Goal: Book appointment/travel/reservation

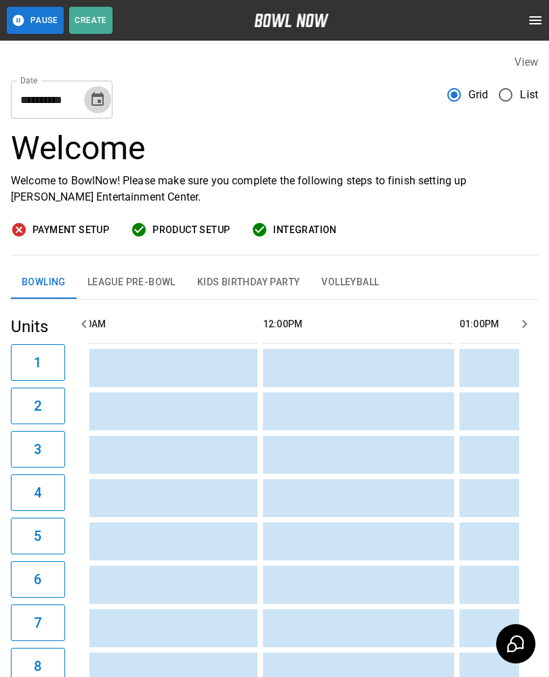
click at [90, 102] on icon "Choose date, selected date is Sep 13, 2025" at bounding box center [97, 99] width 16 height 16
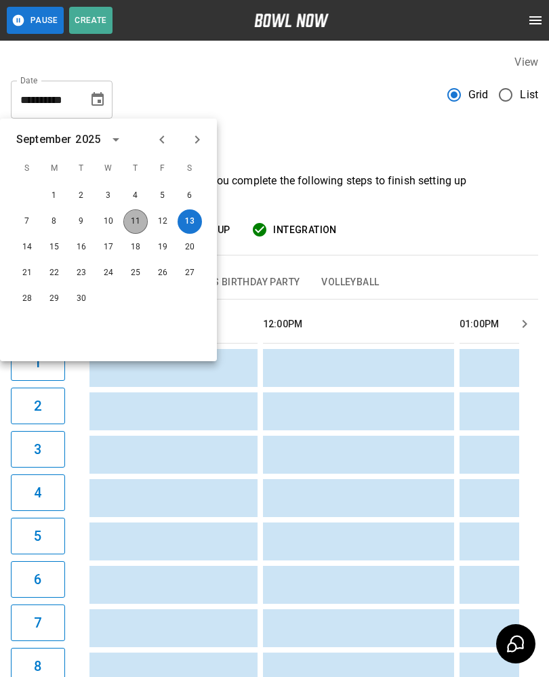
click at [127, 227] on button "11" at bounding box center [135, 221] width 24 height 24
type input "**********"
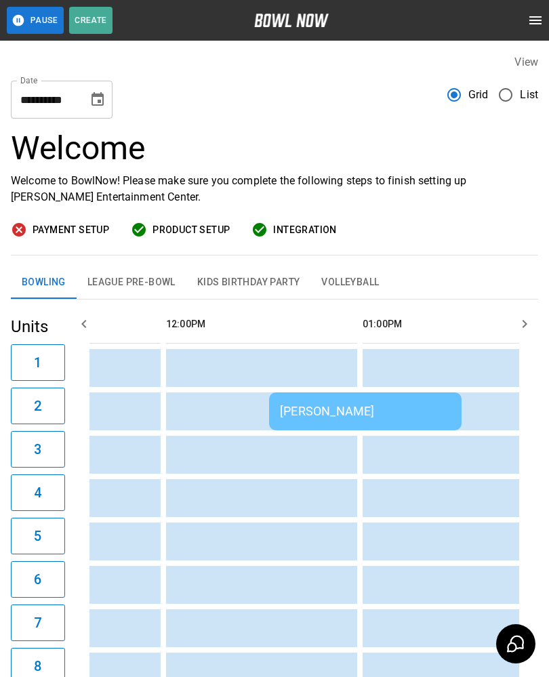
click at [286, 402] on td "[PERSON_NAME]" at bounding box center [365, 411] width 192 height 38
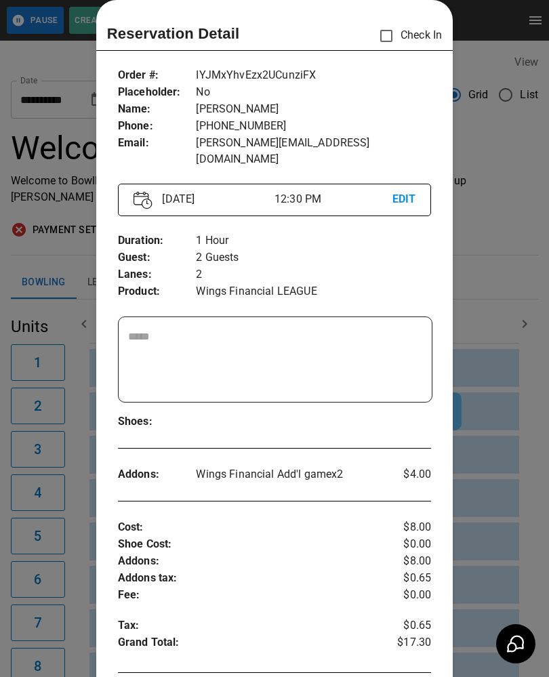
click at [56, 375] on div at bounding box center [274, 338] width 549 height 677
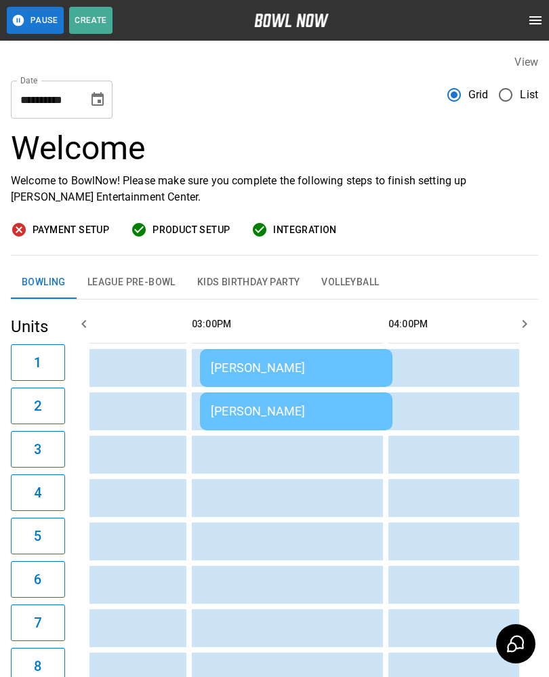
click at [238, 363] on div "[PERSON_NAME]" at bounding box center [296, 367] width 171 height 14
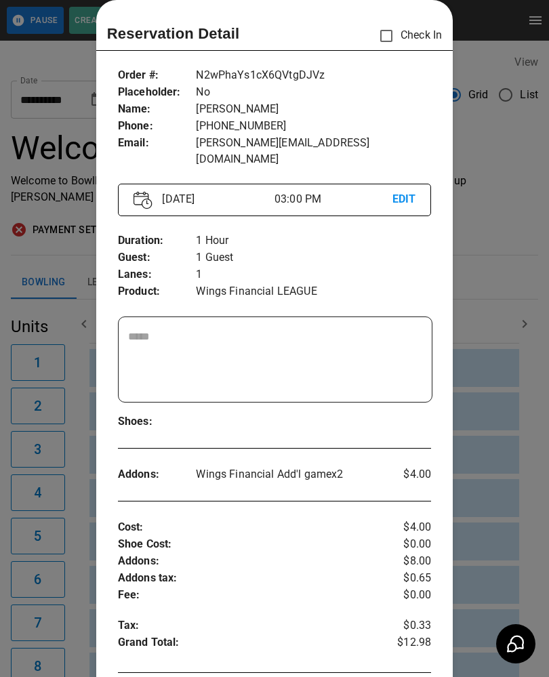
click at [81, 518] on div at bounding box center [274, 338] width 549 height 677
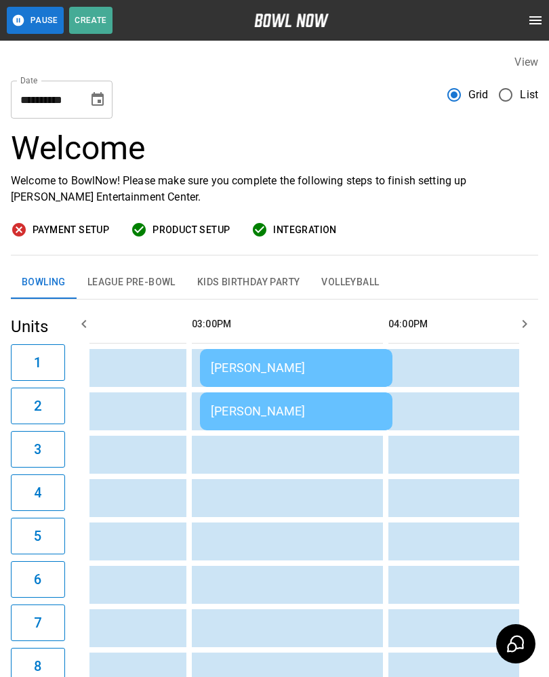
click at [314, 405] on div "[PERSON_NAME]" at bounding box center [296, 411] width 171 height 14
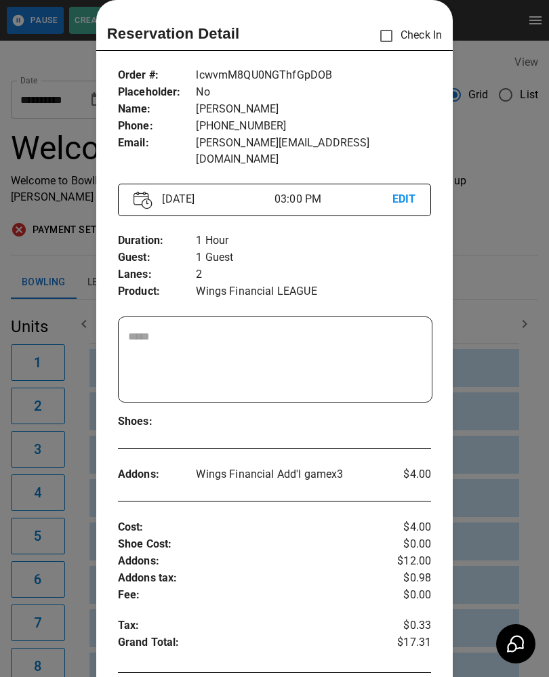
click at [63, 570] on div at bounding box center [274, 338] width 549 height 677
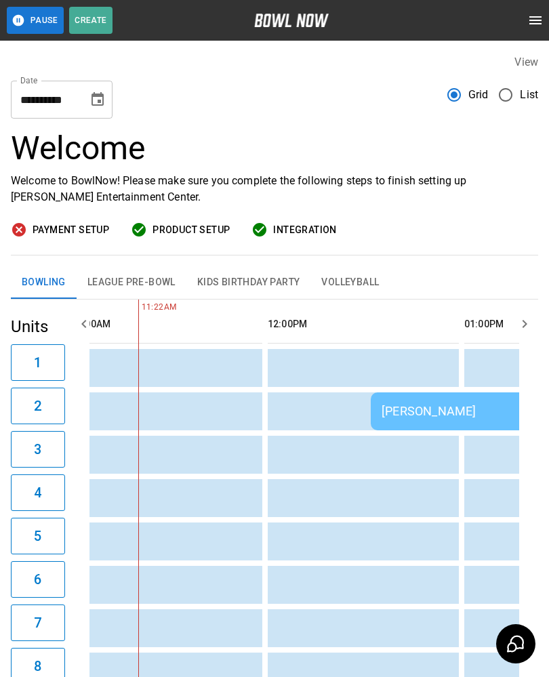
click at [124, 274] on button "League Pre-Bowl" at bounding box center [132, 282] width 110 height 33
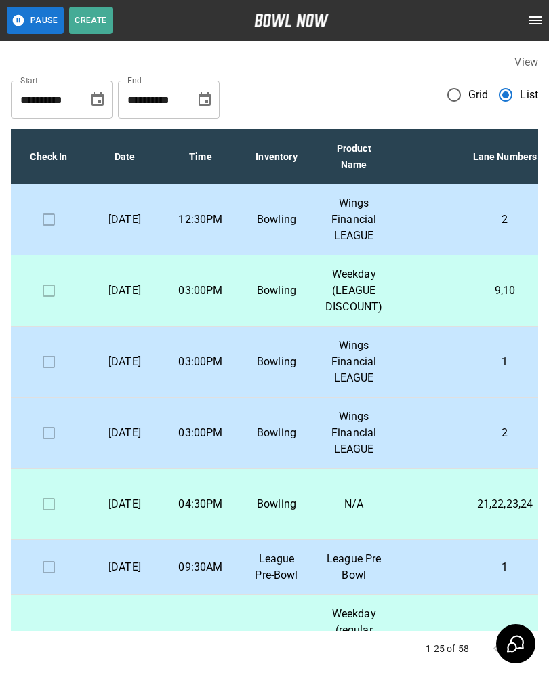
click at [142, 297] on p "[DATE]" at bounding box center [125, 291] width 54 height 16
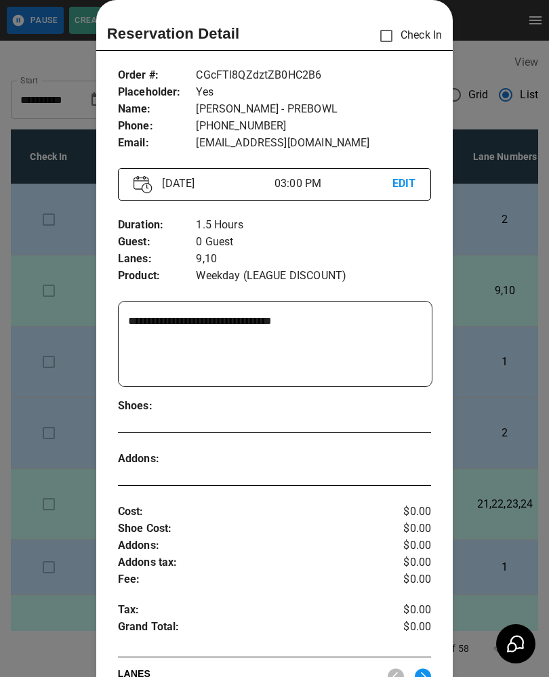
click at [539, 335] on div at bounding box center [274, 338] width 549 height 677
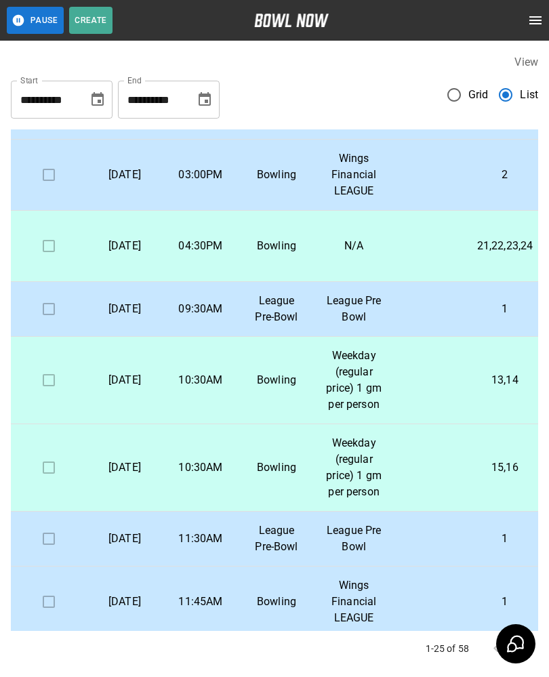
click at [157, 337] on td "[DATE]" at bounding box center [125, 309] width 76 height 55
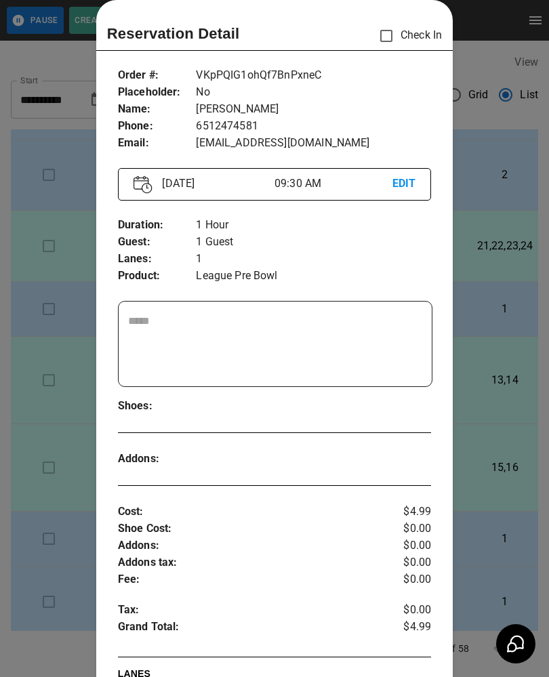
click at [67, 534] on div at bounding box center [274, 338] width 549 height 677
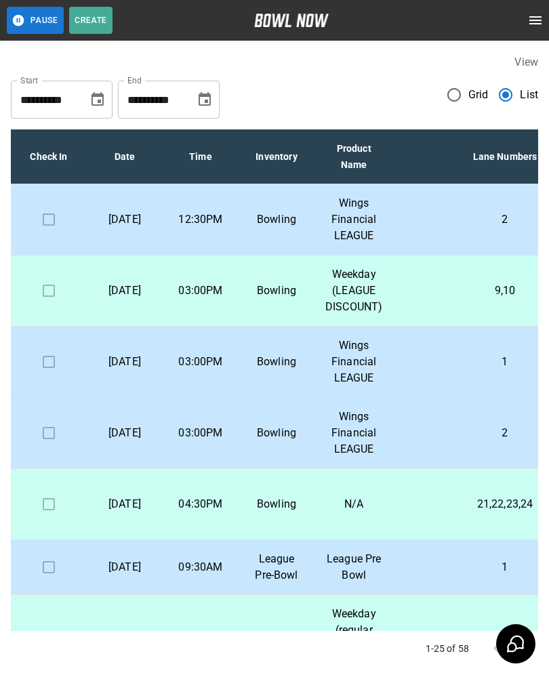
click at [92, 93] on icon "Choose date, selected date is Sep 11, 2025" at bounding box center [97, 99] width 16 height 16
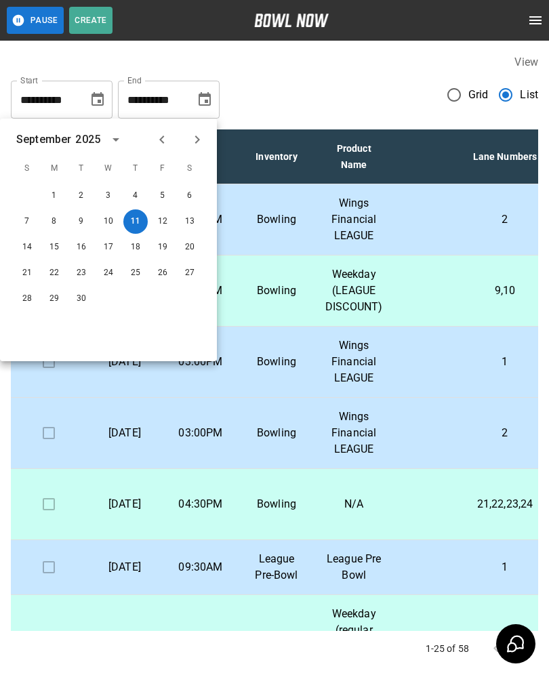
click at [98, 96] on icon "Choose date, selected date is Sep 11, 2025" at bounding box center [97, 99] width 12 height 14
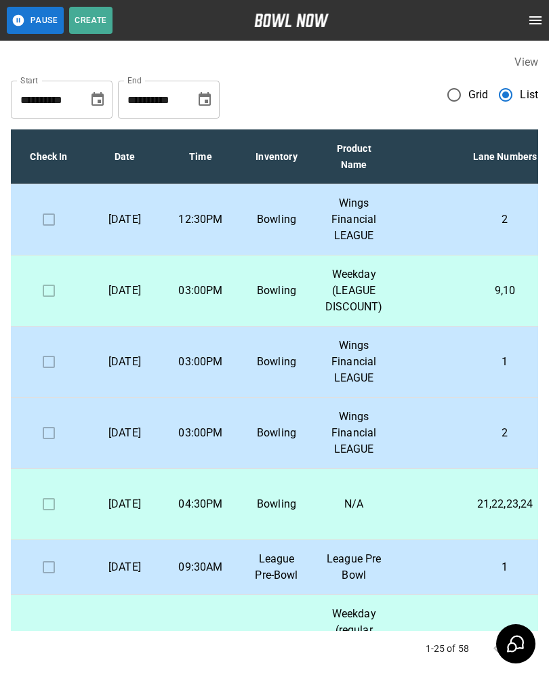
click at [340, 92] on div "**********" at bounding box center [274, 94] width 527 height 49
click at [436, 575] on p "1" at bounding box center [504, 567] width 201 height 16
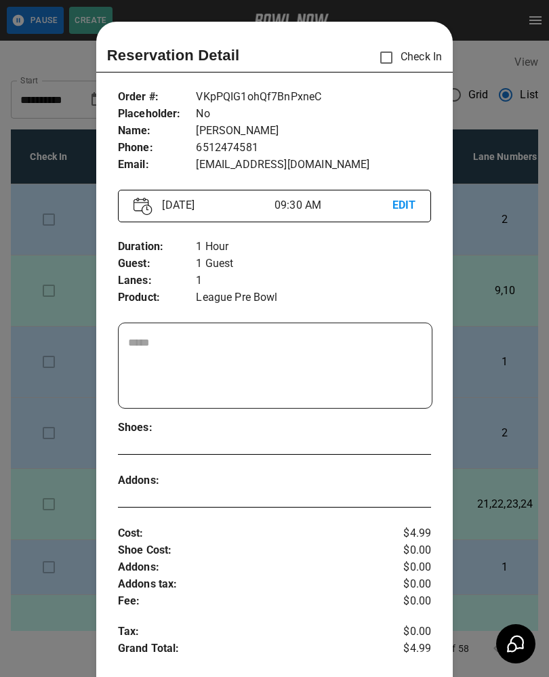
scroll to position [22, 0]
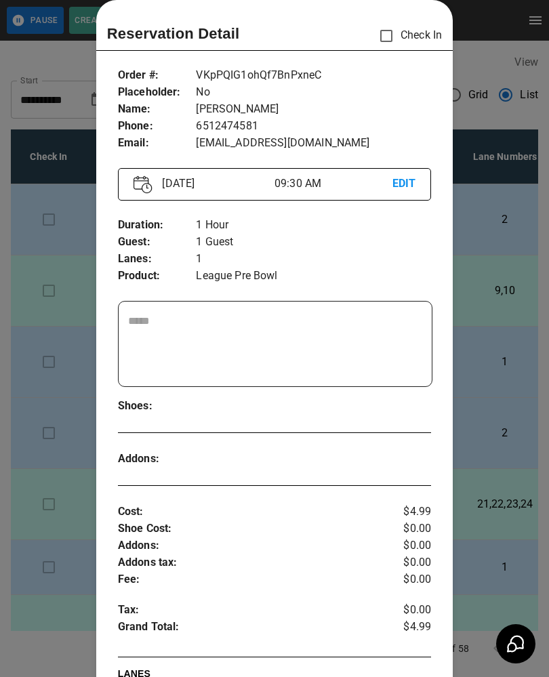
click at [472, 400] on div at bounding box center [274, 338] width 549 height 677
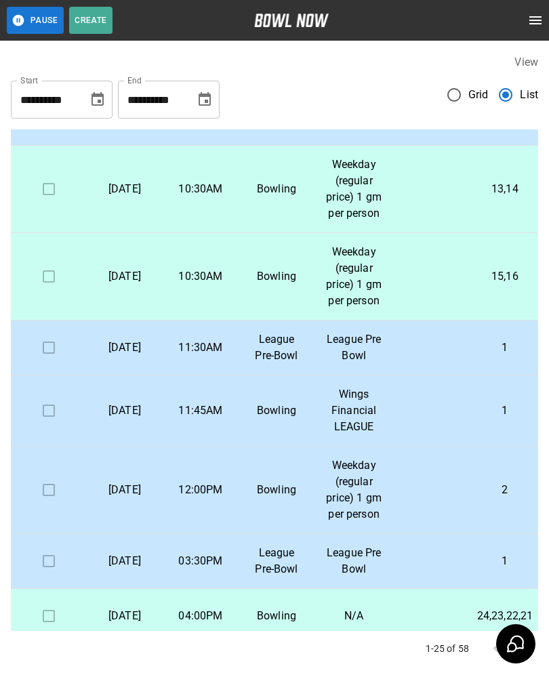
scroll to position [452, 0]
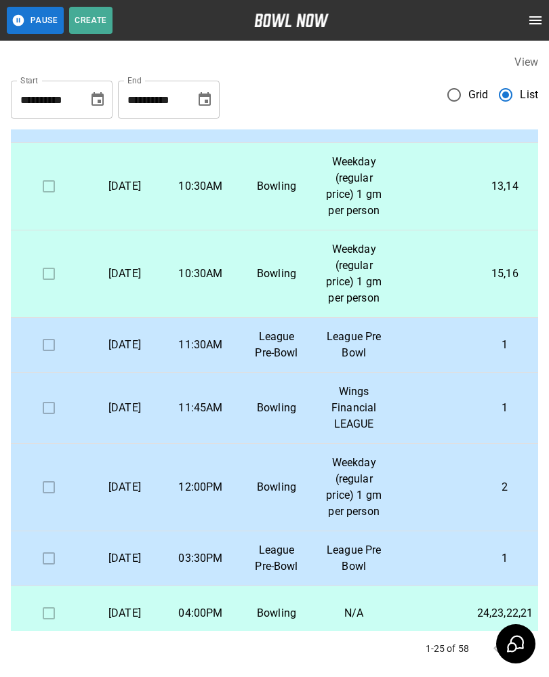
click at [363, 361] on p "League Pre Bowl" at bounding box center [353, 345] width 57 height 33
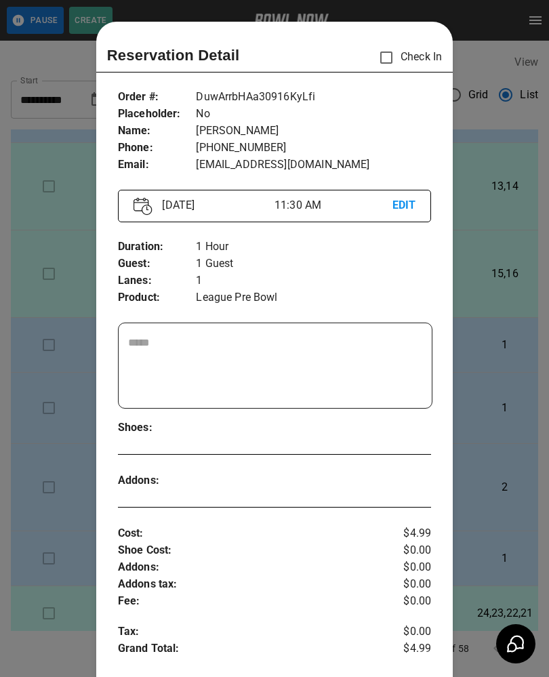
scroll to position [22, 0]
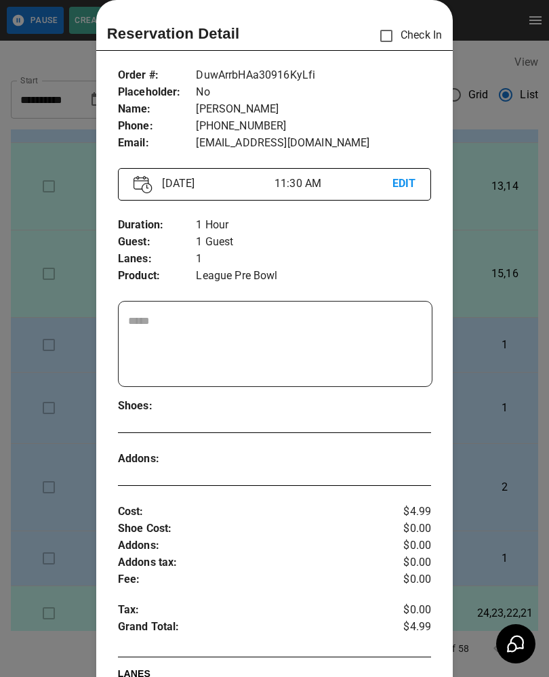
click at [509, 341] on div at bounding box center [274, 338] width 549 height 677
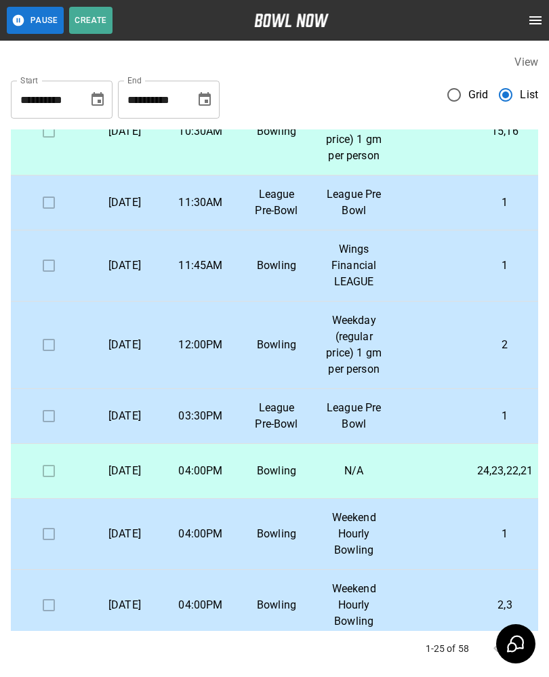
scroll to position [596, 0]
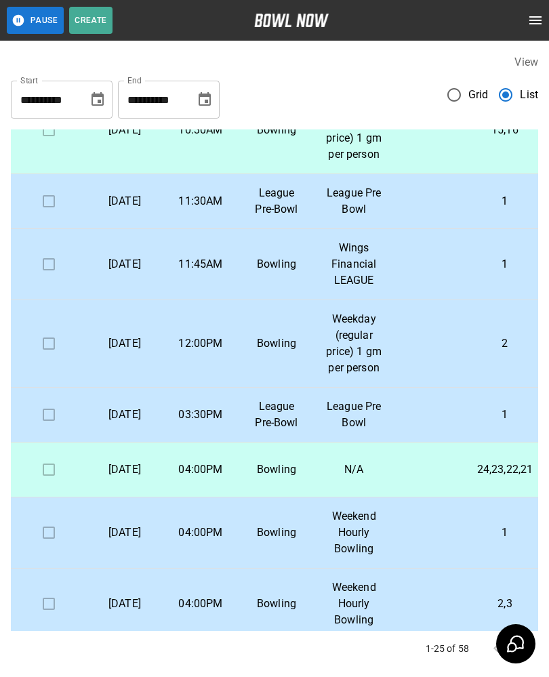
click at [284, 431] on p "League Pre-Bowl" at bounding box center [276, 414] width 54 height 33
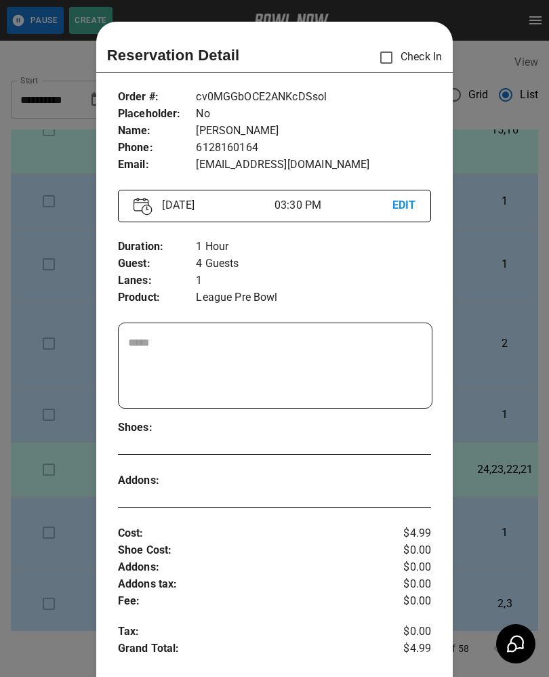
scroll to position [22, 0]
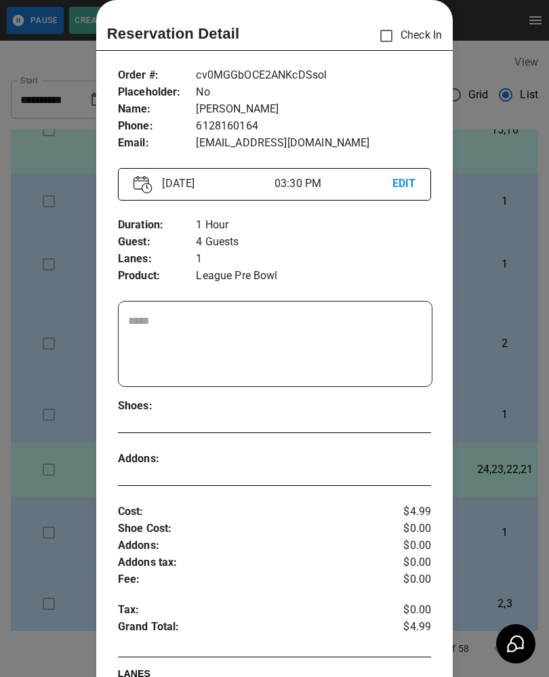
click at [503, 369] on div at bounding box center [274, 338] width 549 height 677
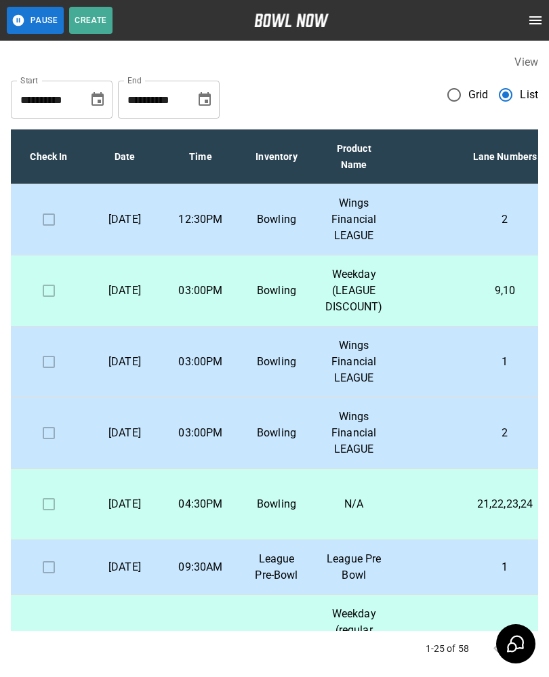
scroll to position [0, 0]
